Goal: Task Accomplishment & Management: Complete application form

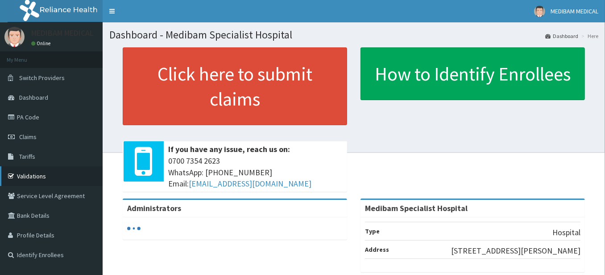
click at [38, 176] on link "Validations" at bounding box center [51, 176] width 103 height 20
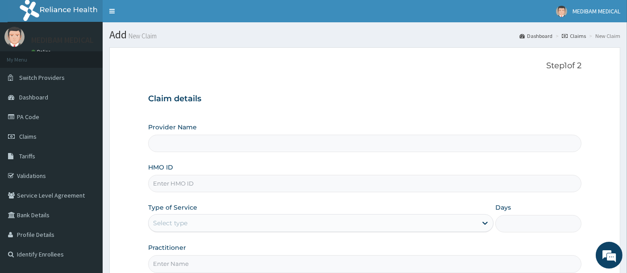
click at [196, 185] on input "HMO ID" at bounding box center [365, 183] width 434 height 17
type input "Medibam Specialist Hospital"
type input "CHL/10862/A"
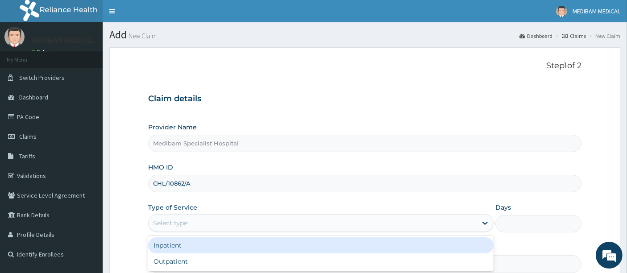
click at [175, 225] on div "Select type" at bounding box center [170, 223] width 34 height 9
click at [190, 223] on div "Select type" at bounding box center [313, 223] width 329 height 14
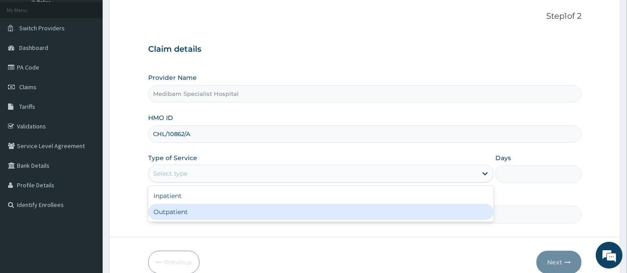
click at [184, 211] on div "Outpatient" at bounding box center [321, 212] width 346 height 16
type input "1"
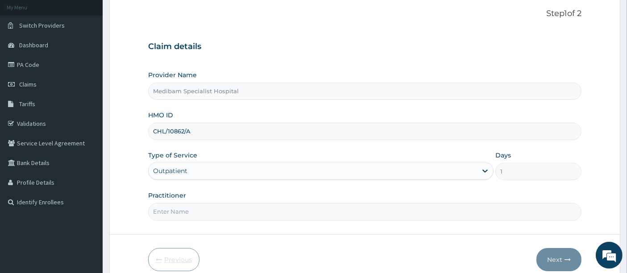
scroll to position [92, 0]
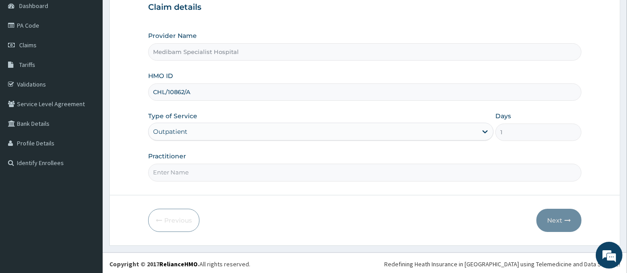
click at [200, 173] on input "Practitioner" at bounding box center [365, 172] width 434 height 17
type input "DR GLORY"
click at [551, 217] on button "Next" at bounding box center [559, 220] width 45 height 23
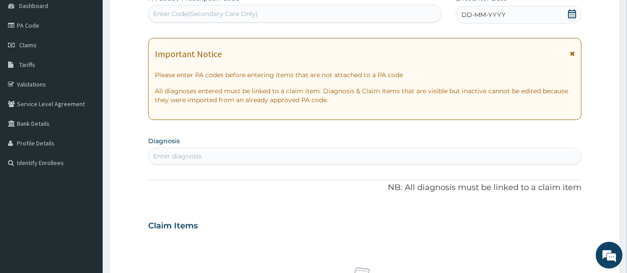
click at [479, 16] on span "DD-MM-YYYY" at bounding box center [484, 14] width 44 height 9
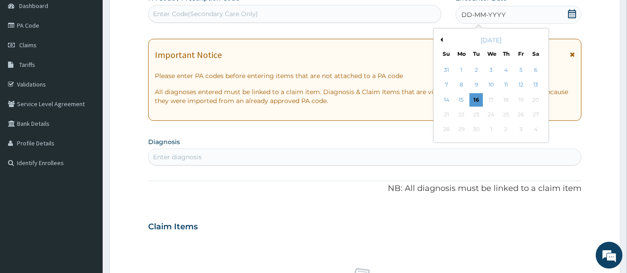
drag, startPoint x: 465, startPoint y: 96, endPoint x: 453, endPoint y: 104, distance: 14.9
click at [465, 96] on div "15" at bounding box center [461, 99] width 13 height 13
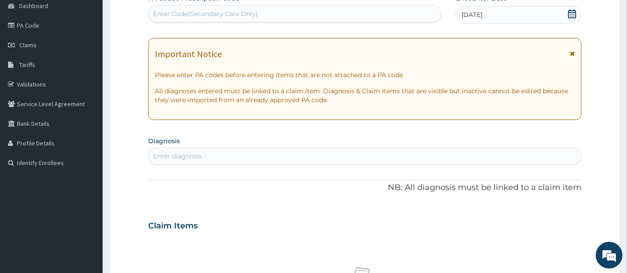
click at [241, 152] on div "Enter diagnosis" at bounding box center [365, 156] width 433 height 14
type input "RHINITIS"
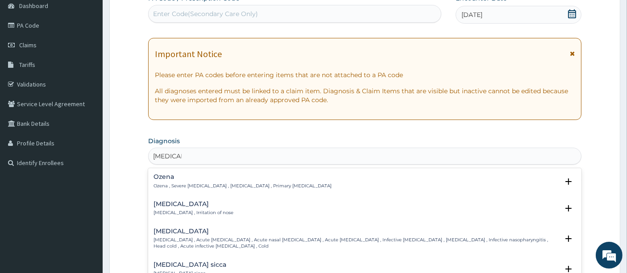
click at [173, 210] on p "Rhinitis , Irritation of nose" at bounding box center [194, 213] width 80 height 6
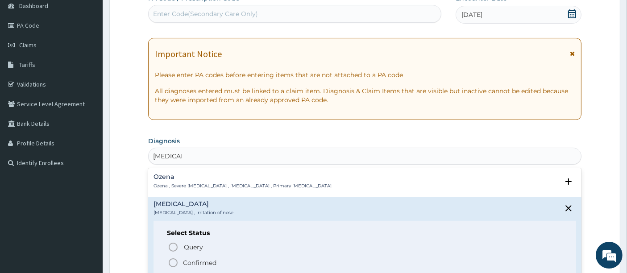
click at [173, 261] on icon "status option filled" at bounding box center [173, 263] width 11 height 11
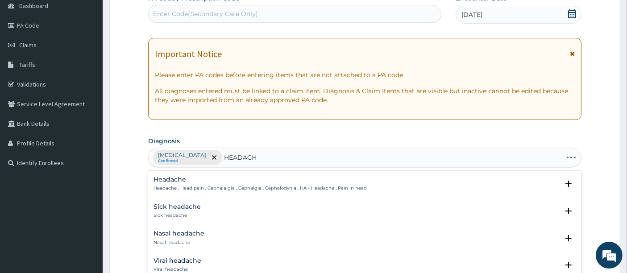
type input "HEADACHE"
click at [171, 181] on h4 "Headache" at bounding box center [260, 179] width 213 height 7
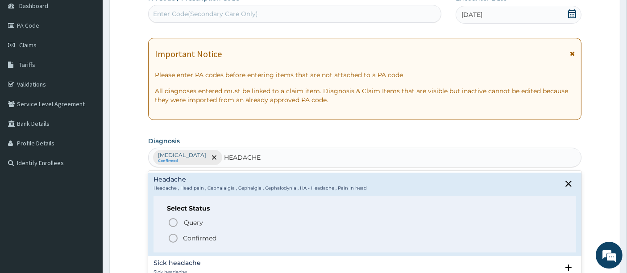
drag, startPoint x: 170, startPoint y: 238, endPoint x: 175, endPoint y: 236, distance: 5.6
click at [172, 238] on icon "status option filled" at bounding box center [173, 238] width 11 height 11
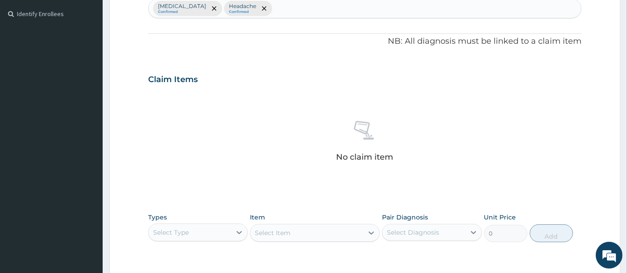
scroll to position [290, 0]
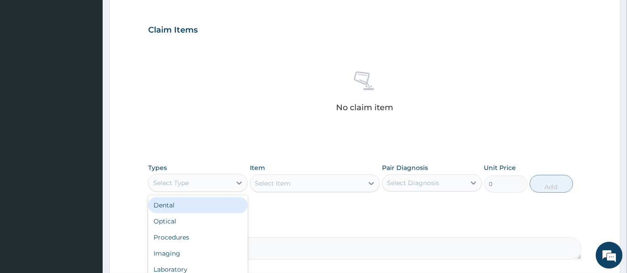
click at [178, 180] on div "Select Type" at bounding box center [171, 183] width 36 height 9
type input "PR"
drag, startPoint x: 185, startPoint y: 205, endPoint x: 223, endPoint y: 196, distance: 38.9
click at [198, 202] on div "Procedures" at bounding box center [198, 205] width 100 height 16
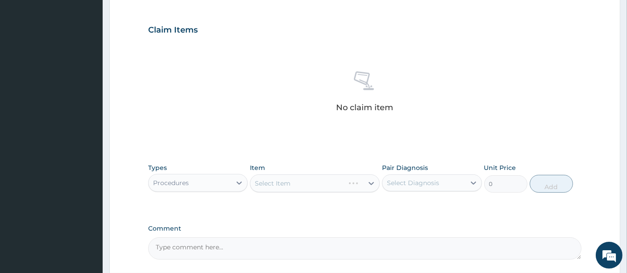
click at [308, 183] on div "Select Item" at bounding box center [315, 184] width 130 height 18
click at [308, 184] on div "Select Item" at bounding box center [315, 184] width 130 height 18
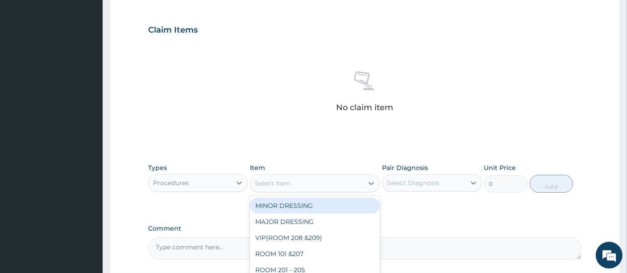
click at [333, 180] on div "Select Item" at bounding box center [306, 183] width 113 height 14
type input "CON"
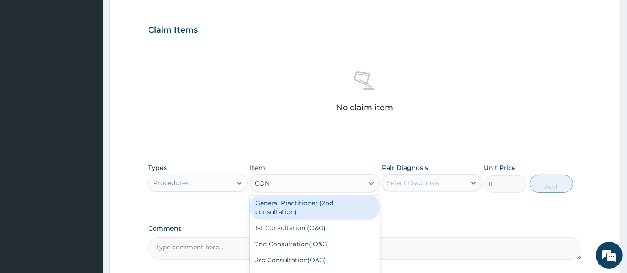
scroll to position [50, 0]
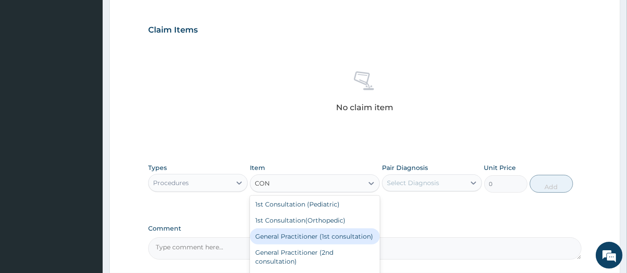
drag, startPoint x: 304, startPoint y: 234, endPoint x: 366, endPoint y: 201, distance: 70.1
click at [306, 234] on div "General Practitioner (1st consultation)" at bounding box center [315, 237] width 130 height 16
type input "1500"
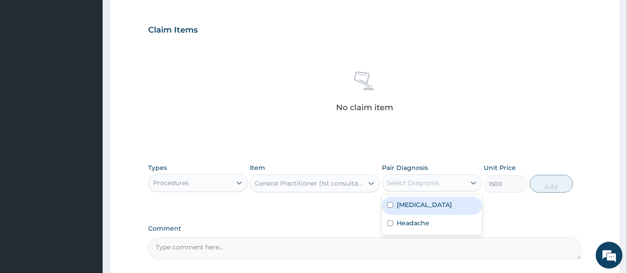
click at [402, 182] on div "Select Diagnosis" at bounding box center [413, 183] width 52 height 9
drag, startPoint x: 404, startPoint y: 202, endPoint x: 404, endPoint y: 215, distance: 13.0
click at [404, 204] on label "Rhinitis" at bounding box center [424, 204] width 55 height 9
checkbox input "true"
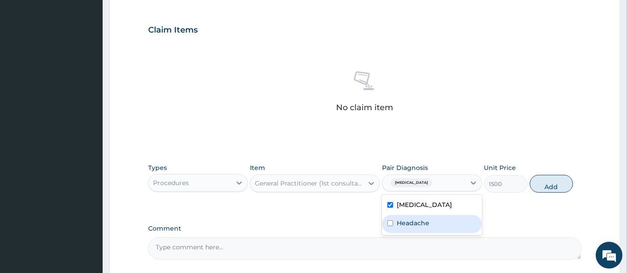
click at [405, 222] on label "Headache" at bounding box center [413, 223] width 33 height 9
click at [406, 222] on label "Headache" at bounding box center [413, 223] width 33 height 9
click at [400, 226] on label "Headache" at bounding box center [413, 223] width 33 height 9
checkbox input "true"
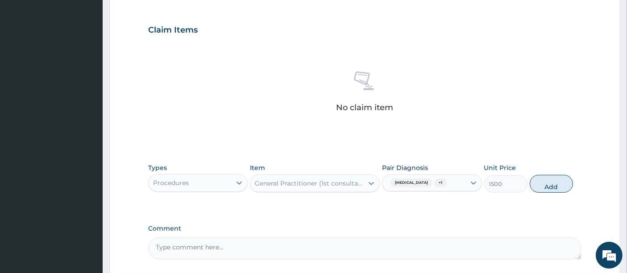
click at [547, 184] on button "Add" at bounding box center [551, 184] width 43 height 18
type input "0"
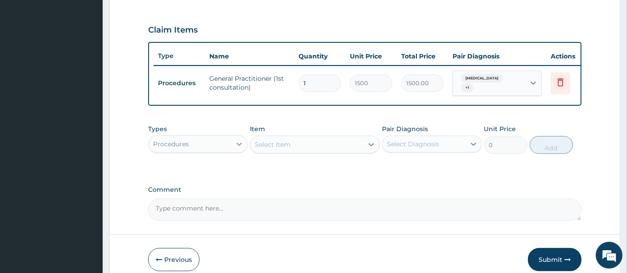
click at [240, 146] on icon at bounding box center [239, 144] width 9 height 9
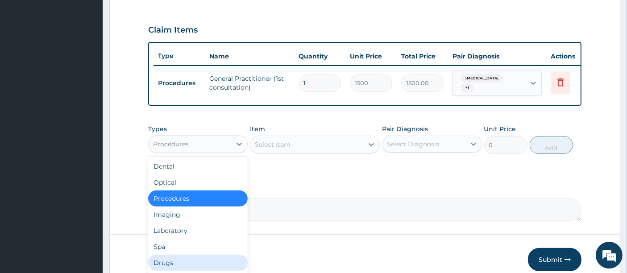
drag, startPoint x: 195, startPoint y: 266, endPoint x: 206, endPoint y: 258, distance: 13.5
click at [195, 266] on div "Drugs" at bounding box center [198, 263] width 100 height 16
click at [200, 262] on div "Previous Submit" at bounding box center [365, 259] width 434 height 23
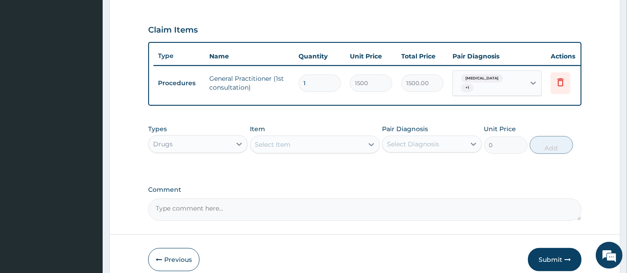
click at [313, 149] on div "Select Item" at bounding box center [315, 145] width 130 height 18
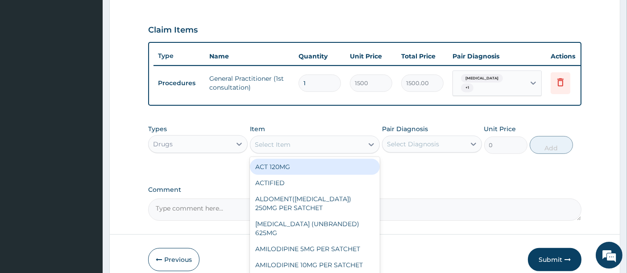
click at [313, 149] on div "Select Item" at bounding box center [306, 145] width 113 height 14
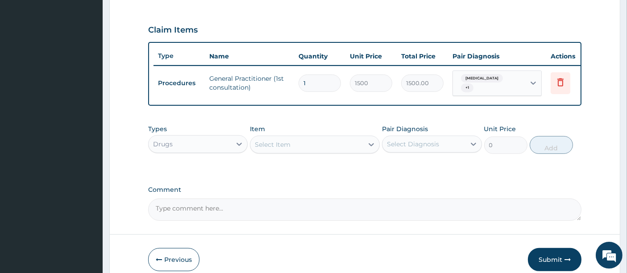
click at [313, 149] on div "Select Item" at bounding box center [306, 145] width 113 height 14
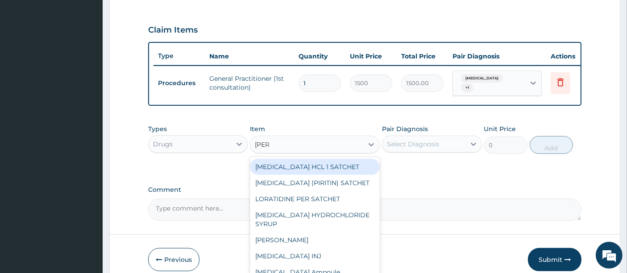
type input "LORAT"
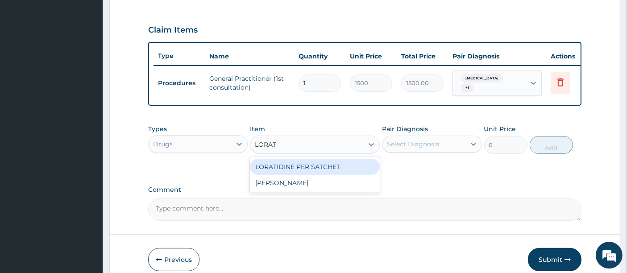
click at [308, 165] on div "LORATIDINE PER SATCHET" at bounding box center [315, 167] width 130 height 16
type input "500"
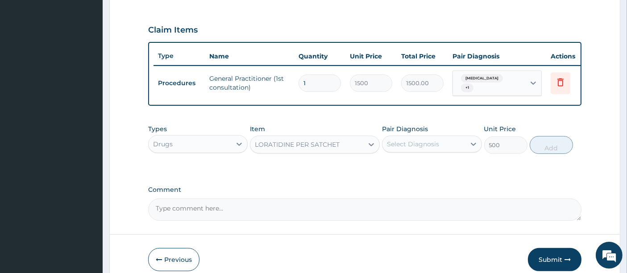
click at [454, 145] on div "Select Diagnosis" at bounding box center [424, 144] width 83 height 14
drag, startPoint x: 447, startPoint y: 162, endPoint x: 444, endPoint y: 175, distance: 13.2
click at [447, 163] on div "Rhinitis" at bounding box center [432, 167] width 100 height 18
checkbox input "true"
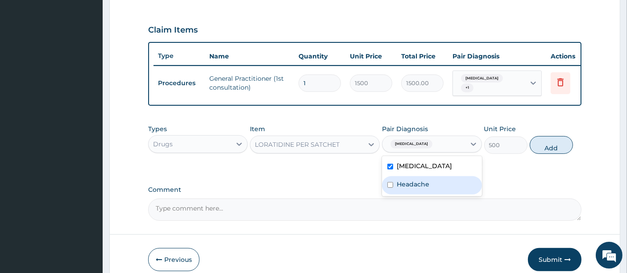
click at [442, 182] on div "Headache" at bounding box center [432, 185] width 100 height 18
drag, startPoint x: 442, startPoint y: 182, endPoint x: 449, endPoint y: 176, distance: 8.2
click at [442, 182] on div "Headache" at bounding box center [432, 185] width 100 height 18
click at [447, 189] on div "Headache" at bounding box center [432, 185] width 100 height 18
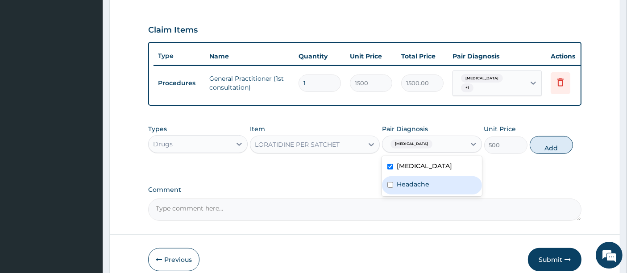
click at [432, 188] on div "Headache" at bounding box center [432, 185] width 100 height 18
checkbox input "true"
click at [561, 147] on button "Add" at bounding box center [551, 145] width 43 height 18
type input "0"
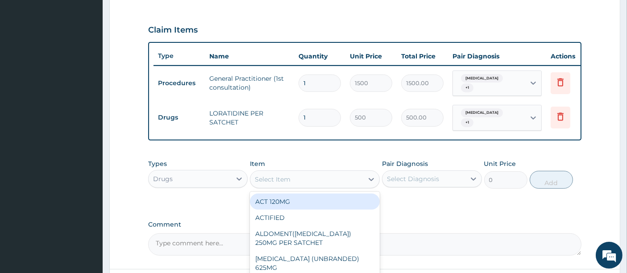
click at [354, 180] on div "Select Item" at bounding box center [306, 179] width 113 height 14
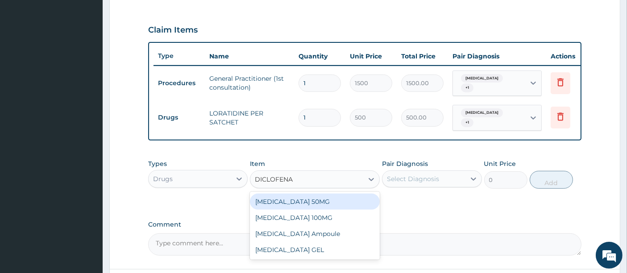
type input "DICLOFENAC"
click at [304, 200] on div "DICLOFENAC 50MG" at bounding box center [315, 202] width 130 height 16
type input "700"
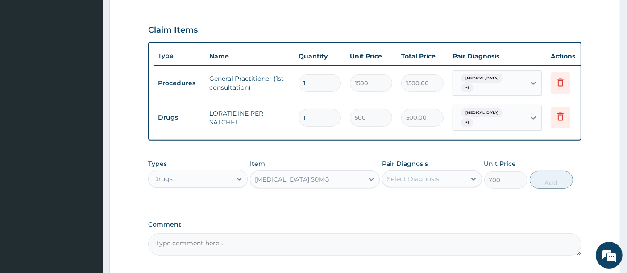
click at [408, 178] on div "Select Diagnosis" at bounding box center [413, 179] width 52 height 9
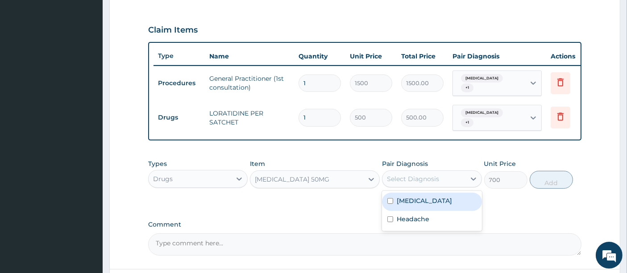
drag, startPoint x: 402, startPoint y: 198, endPoint x: 404, endPoint y: 211, distance: 12.6
click at [402, 199] on label "Rhinitis" at bounding box center [424, 200] width 55 height 9
checkbox input "true"
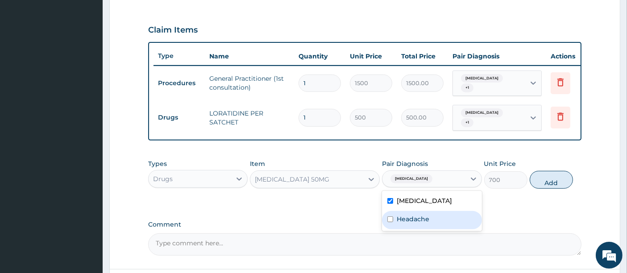
click at [405, 216] on label "Headache" at bounding box center [413, 219] width 33 height 9
checkbox input "true"
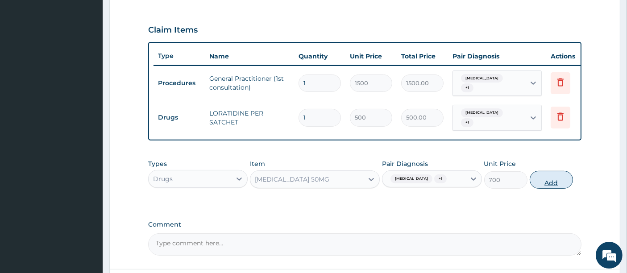
click at [554, 177] on button "Add" at bounding box center [551, 180] width 43 height 18
type input "0"
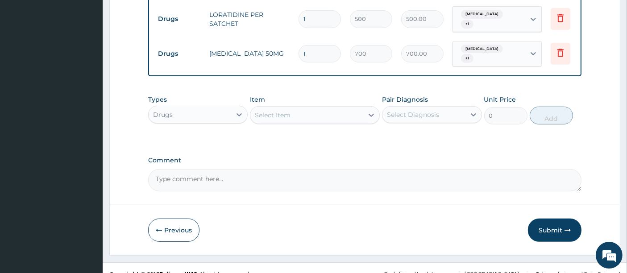
scroll to position [389, 0]
click at [558, 227] on button "Submit" at bounding box center [555, 229] width 54 height 23
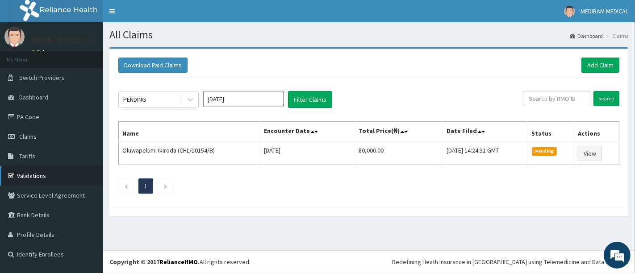
click at [28, 173] on link "Validations" at bounding box center [51, 176] width 103 height 20
click at [29, 116] on link "PA Code" at bounding box center [51, 117] width 103 height 20
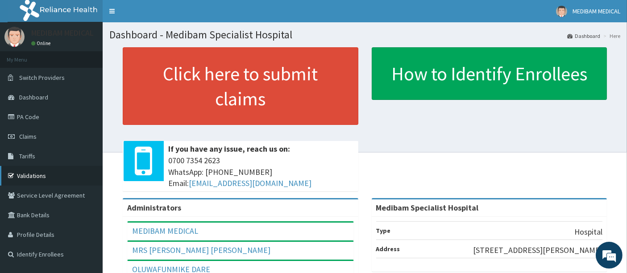
click at [30, 177] on link "Validations" at bounding box center [51, 176] width 103 height 20
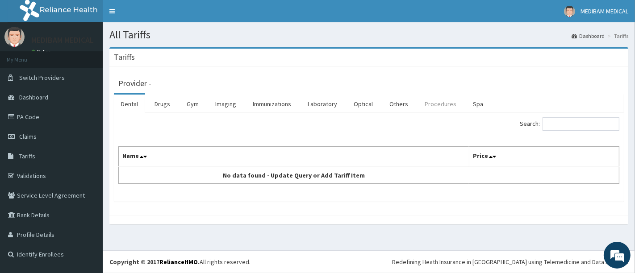
click at [431, 106] on link "Procedures" at bounding box center [440, 104] width 46 height 19
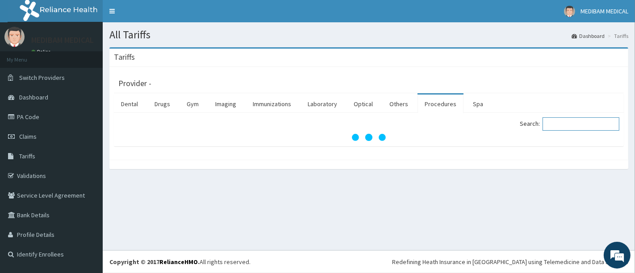
click at [555, 120] on input "Search:" at bounding box center [580, 123] width 77 height 13
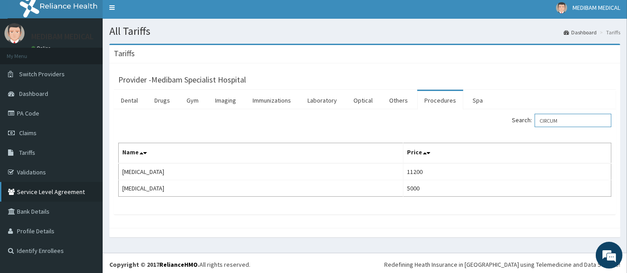
scroll to position [4, 0]
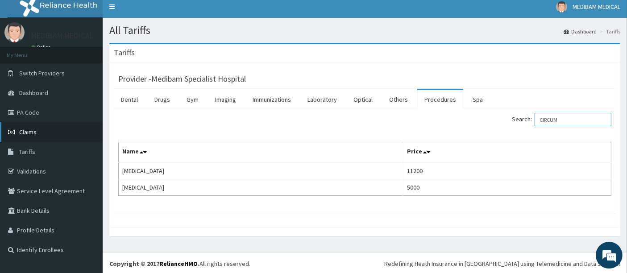
type input "CIRCUM"
click at [28, 133] on span "Claims" at bounding box center [27, 132] width 17 height 8
